Goal: Information Seeking & Learning: Check status

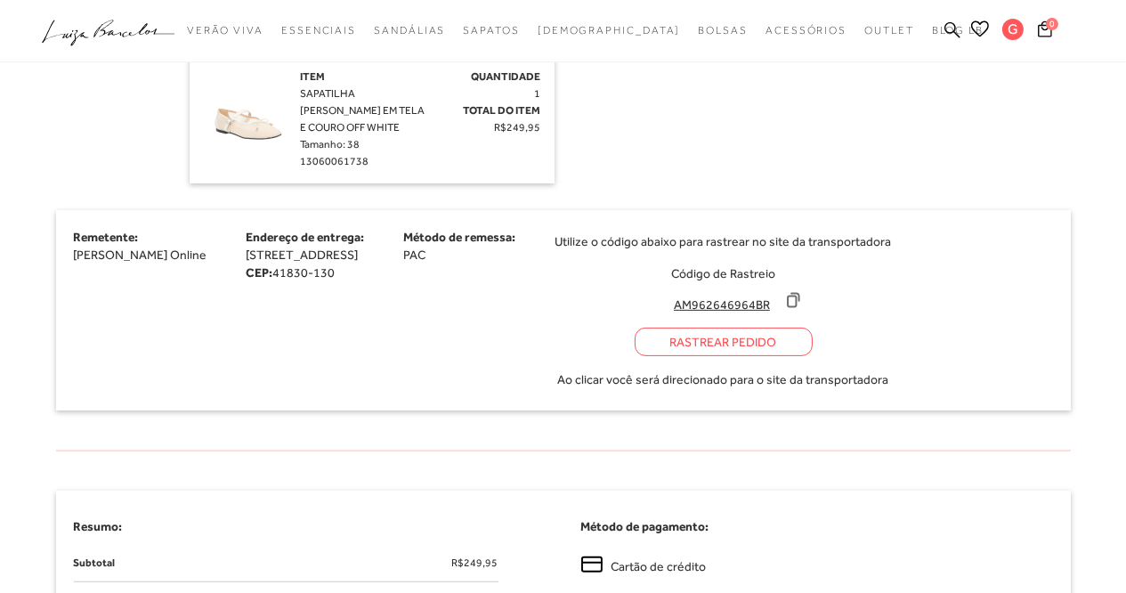
click at [799, 295] on icon at bounding box center [794, 299] width 12 height 13
click at [744, 344] on div "Rastrear Pedido" at bounding box center [724, 342] width 178 height 28
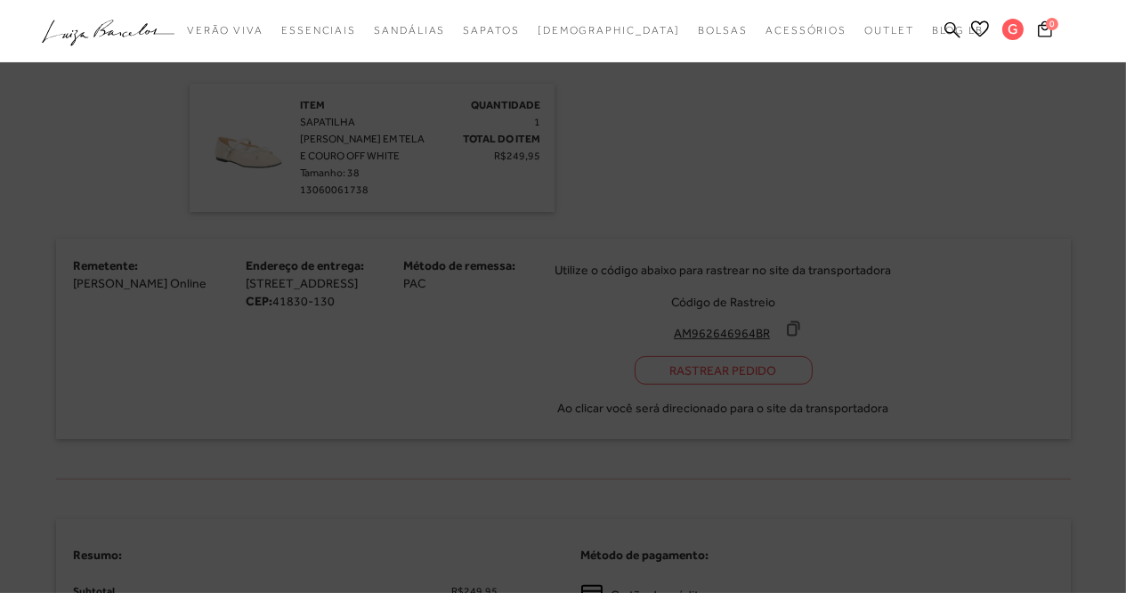
scroll to position [602, 0]
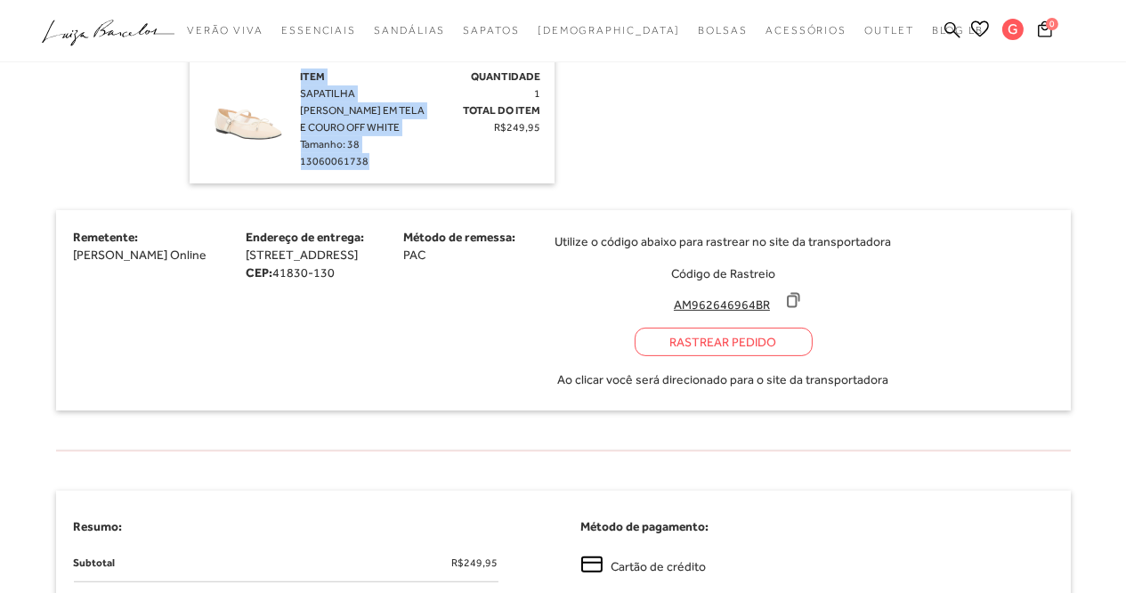
drag, startPoint x: 299, startPoint y: 94, endPoint x: 363, endPoint y: 163, distance: 93.8
click at [363, 163] on div "Item SAPATILHA [PERSON_NAME] EM TELA E COURO OFF WHITE Tamanho: 38 13060061738 …" at bounding box center [372, 119] width 338 height 101
click at [363, 163] on span "13060061738" at bounding box center [335, 161] width 69 height 12
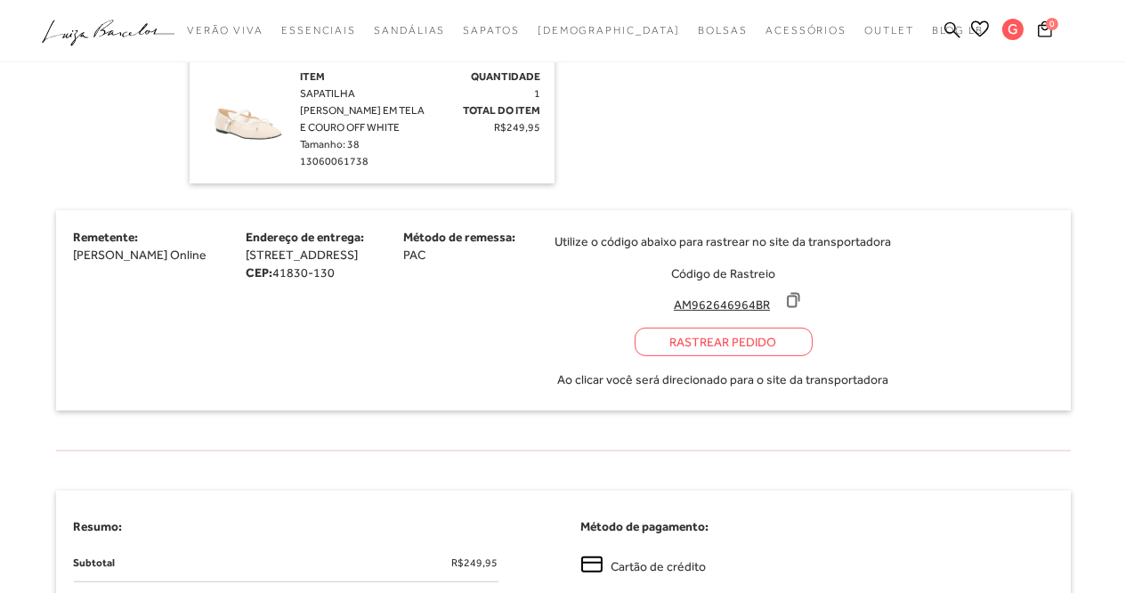
click at [596, 432] on div "Entrega Compra efetuada Pagamento processado Em preparo Enviado para transporte…" at bounding box center [563, 169] width 1015 height 564
drag, startPoint x: 299, startPoint y: 92, endPoint x: 360, endPoint y: 161, distance: 92.1
click at [360, 161] on div "Item SAPATILHA [PERSON_NAME] EM TELA E COURO OFF WHITE Tamanho: 38 13060061738 …" at bounding box center [372, 119] width 338 height 101
click at [360, 161] on span "13060061738" at bounding box center [335, 161] width 69 height 12
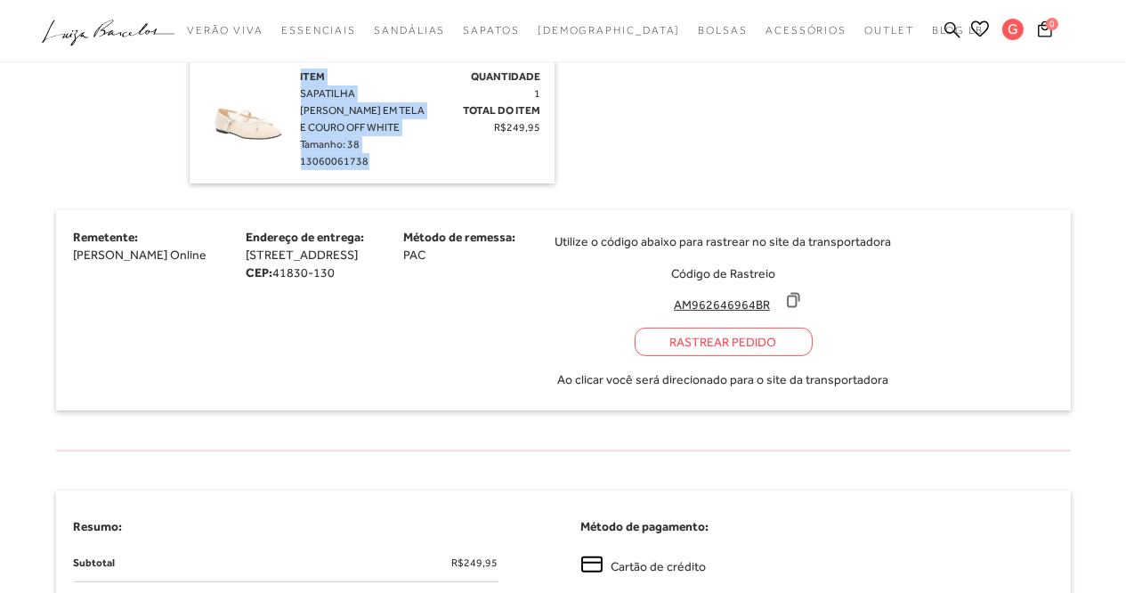
drag, startPoint x: 382, startPoint y: 163, endPoint x: 301, endPoint y: 77, distance: 118.4
click at [301, 77] on div "Item SAPATILHA [PERSON_NAME] EM TELA E COURO OFF WHITE Tamanho: 38 13060061738" at bounding box center [364, 119] width 126 height 101
click at [301, 77] on span "Item" at bounding box center [313, 76] width 25 height 12
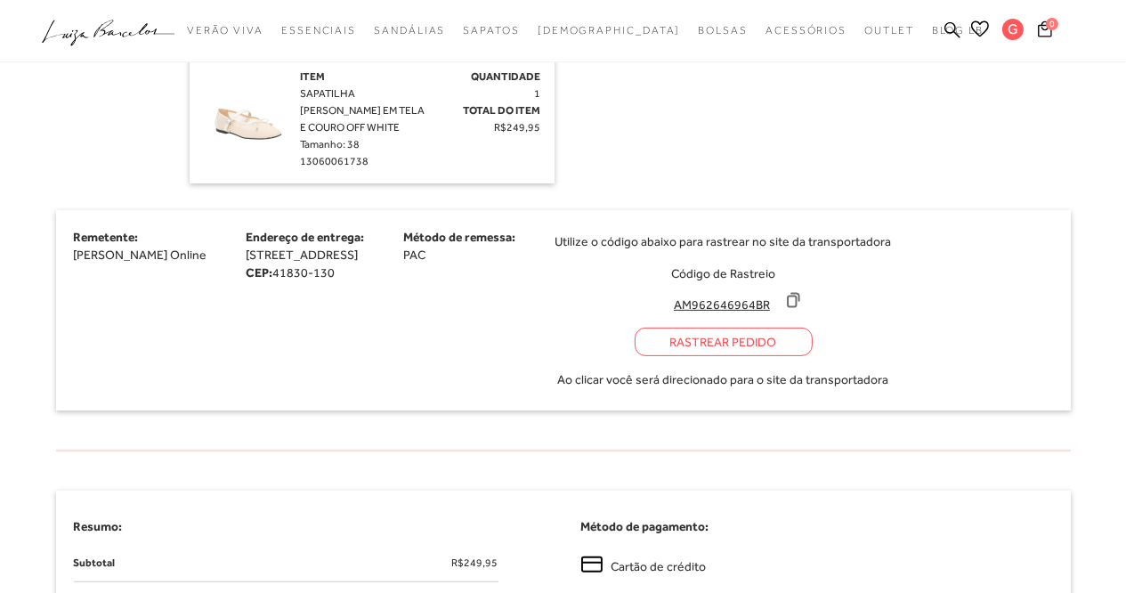
click at [221, 119] on img at bounding box center [247, 113] width 89 height 89
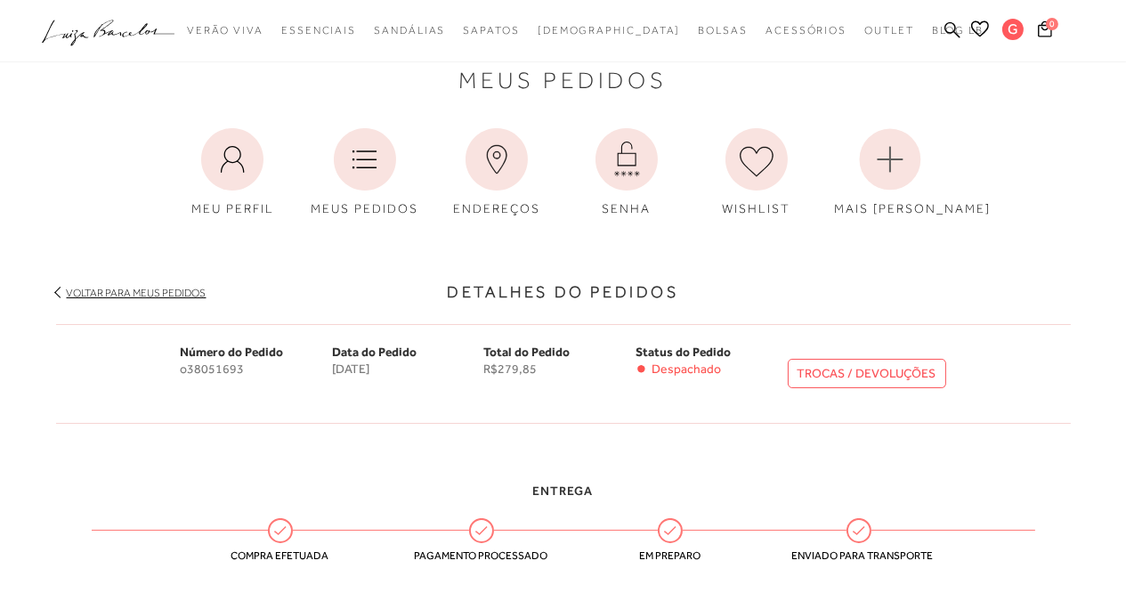
scroll to position [0, 0]
